Goal: Task Accomplishment & Management: Complete application form

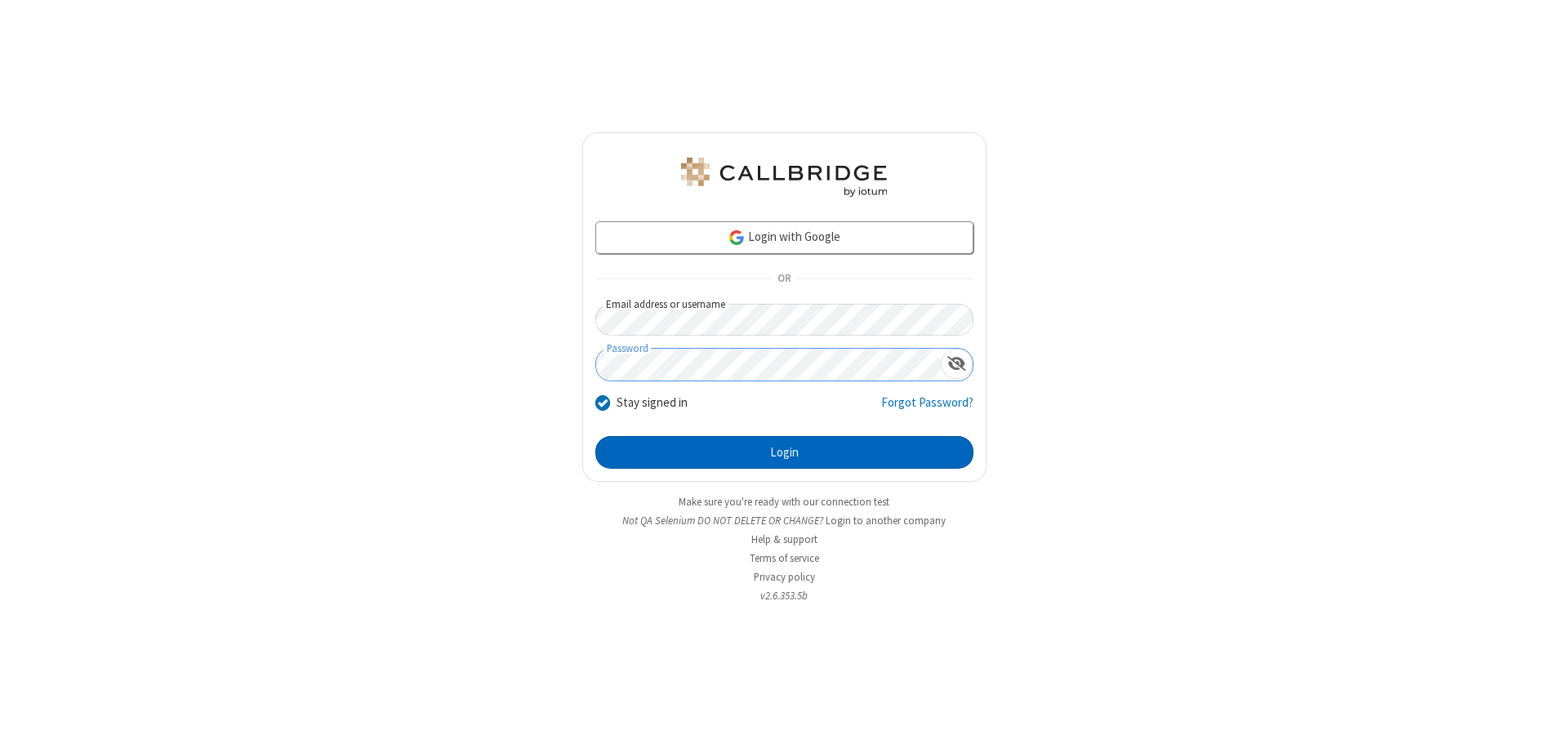
click at [784, 452] on button "Login" at bounding box center [784, 452] width 378 height 33
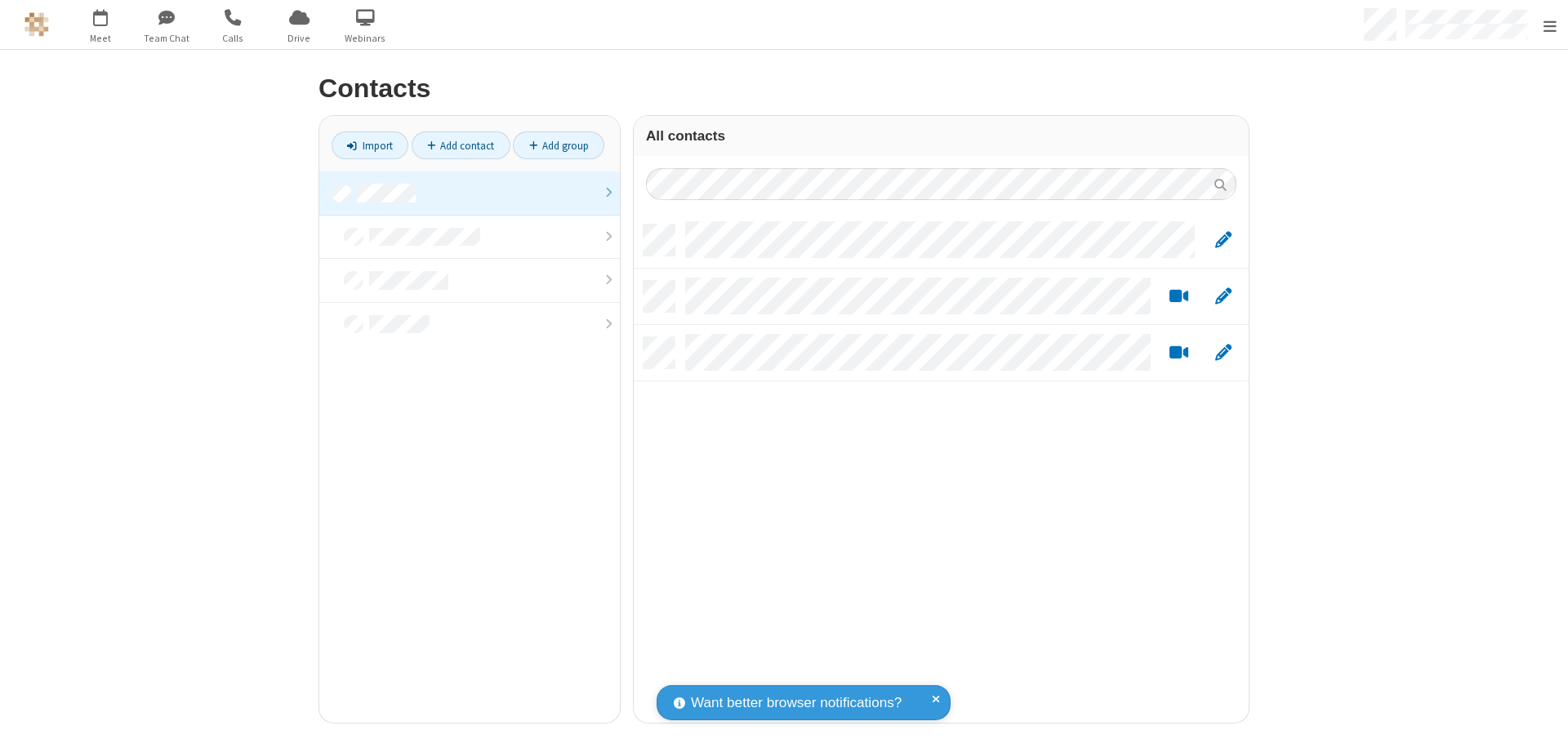
scroll to position [498, 603]
click at [463, 192] on link at bounding box center [469, 193] width 300 height 44
click at [454, 145] on link "Add contact" at bounding box center [461, 145] width 99 height 28
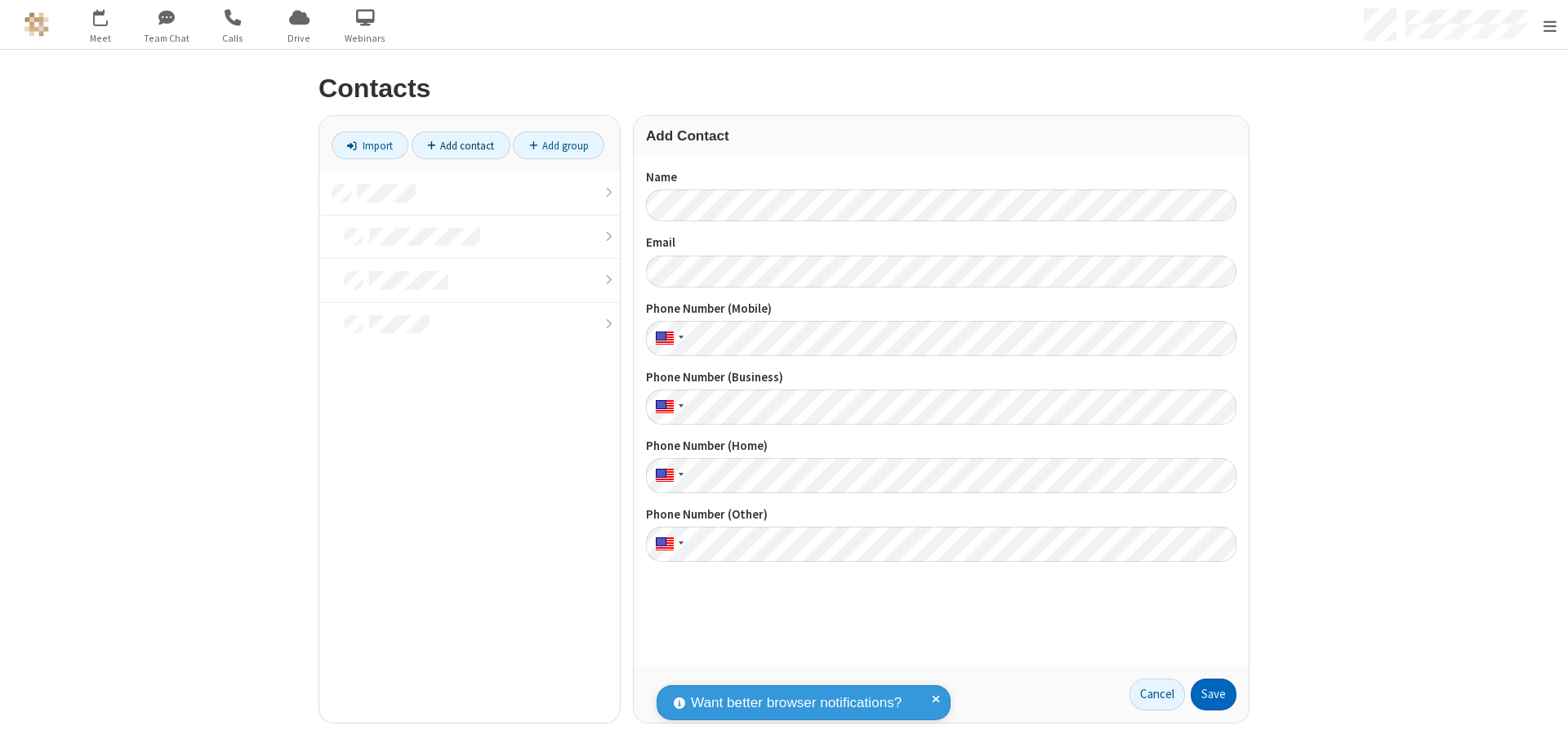
click at [1207, 694] on button "Save" at bounding box center [1214, 694] width 46 height 33
